Goal: Transaction & Acquisition: Book appointment/travel/reservation

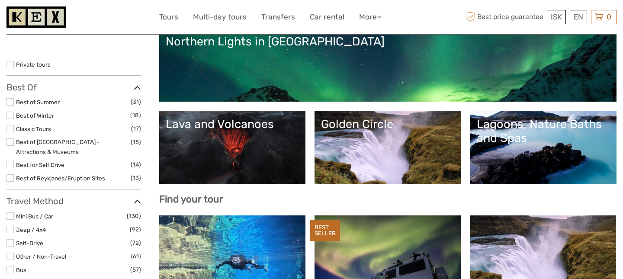
select select
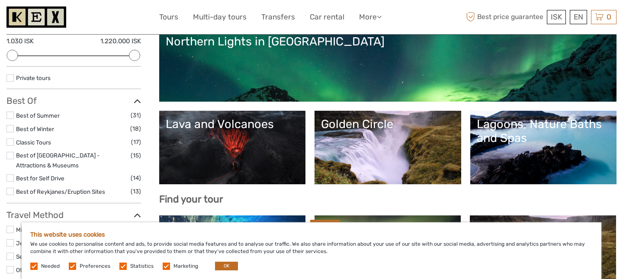
scroll to position [121, 0]
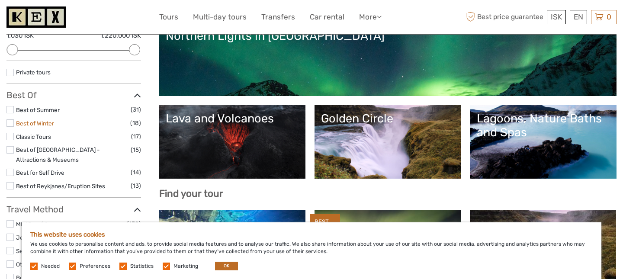
click at [43, 122] on link "Best of Winter" at bounding box center [35, 123] width 38 height 7
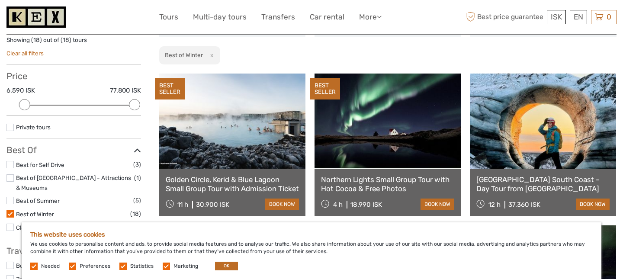
scroll to position [57, 0]
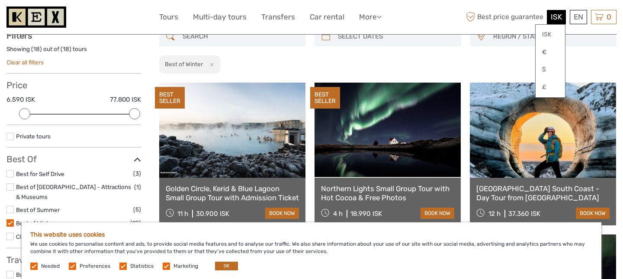
click at [553, 22] on div "ISK ISK € $ £" at bounding box center [556, 17] width 19 height 14
click at [543, 68] on link "$" at bounding box center [550, 70] width 29 height 16
click at [427, 48] on div "REGION / STARTS FROM [GEOGRAPHIC_DATA] North [GEOGRAPHIC_DATA] / [GEOGRAPHIC_DA…" at bounding box center [388, 50] width 458 height 47
click at [559, 16] on span "$" at bounding box center [559, 17] width 5 height 9
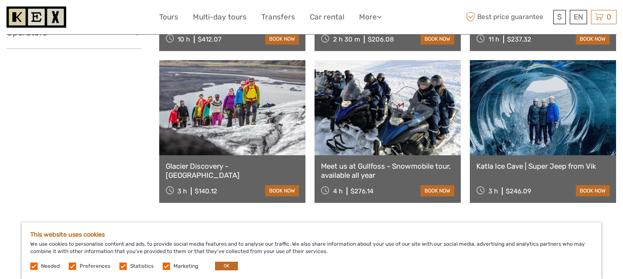
scroll to position [840, 0]
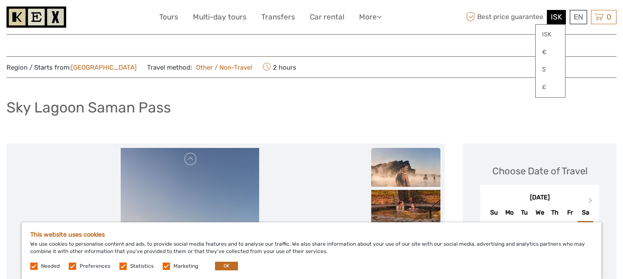
click at [553, 15] on span "ISK" at bounding box center [556, 17] width 11 height 9
click at [542, 71] on link "$" at bounding box center [550, 70] width 29 height 16
click at [547, 69] on link "$" at bounding box center [550, 70] width 29 height 16
click at [548, 68] on link "$" at bounding box center [550, 70] width 29 height 16
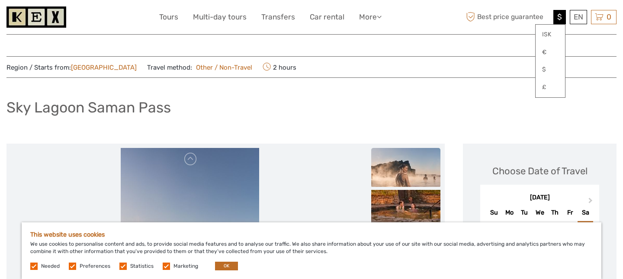
click at [559, 18] on span "$" at bounding box center [559, 17] width 5 height 9
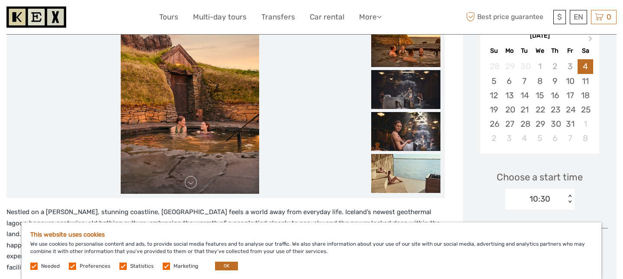
scroll to position [185, 0]
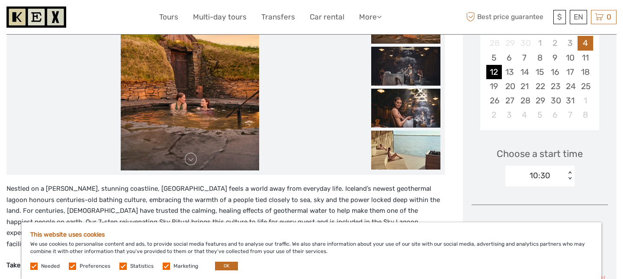
click at [495, 68] on div "12" at bounding box center [493, 72] width 15 height 14
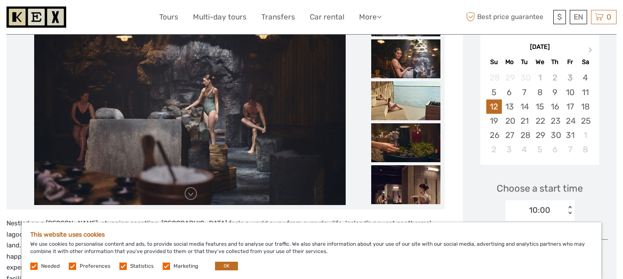
scroll to position [150, 0]
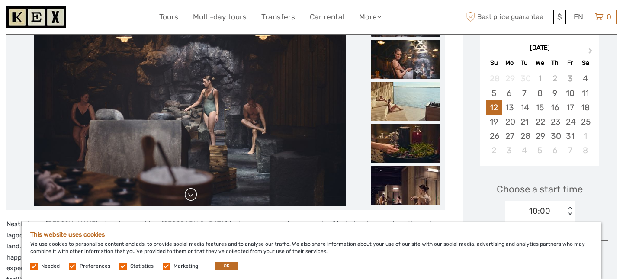
click at [190, 195] on link at bounding box center [191, 195] width 14 height 14
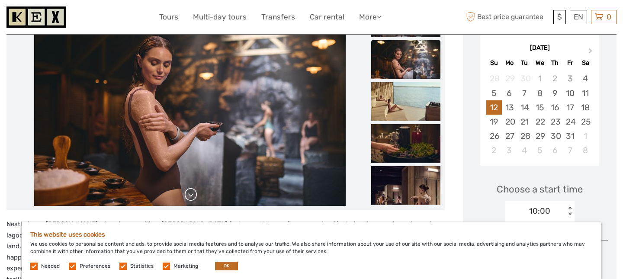
click at [190, 195] on link at bounding box center [191, 195] width 14 height 14
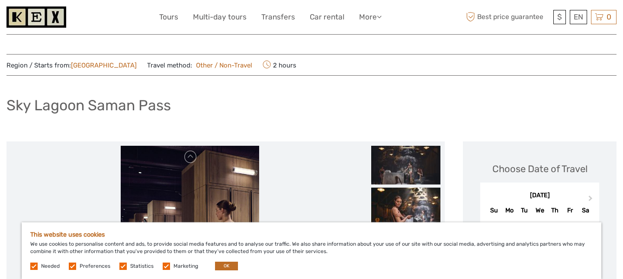
scroll to position [0, 0]
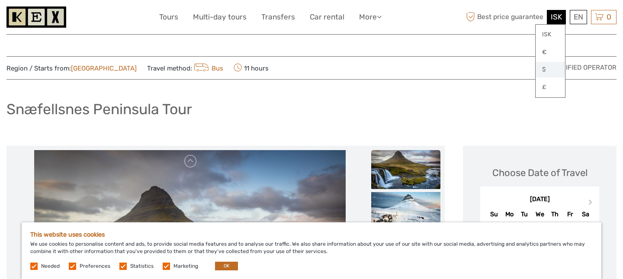
click at [542, 66] on link "$" at bounding box center [550, 70] width 29 height 16
click at [527, 105] on div "Snæfellsnes Peninsula Tour" at bounding box center [311, 113] width 610 height 32
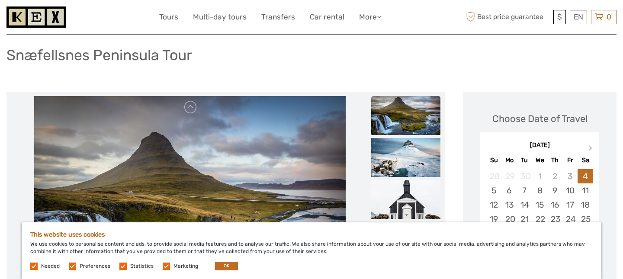
scroll to position [90, 0]
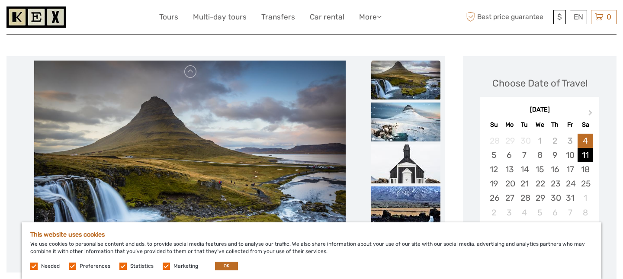
click at [578, 153] on div "11" at bounding box center [585, 155] width 15 height 14
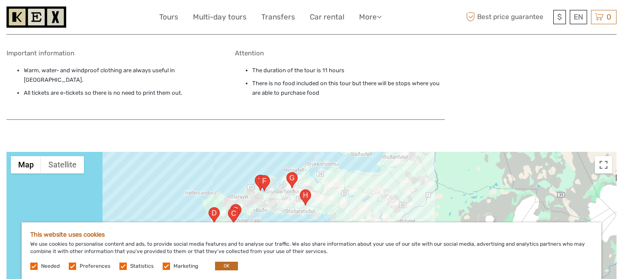
scroll to position [786, 0]
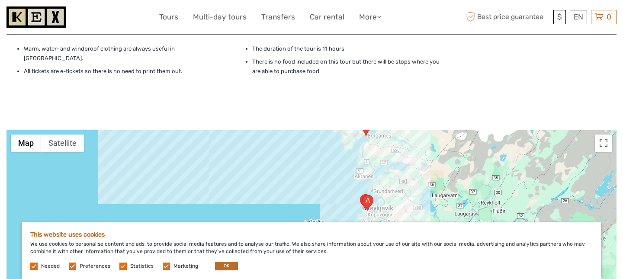
drag, startPoint x: 441, startPoint y: 169, endPoint x: 437, endPoint y: 62, distance: 107.0
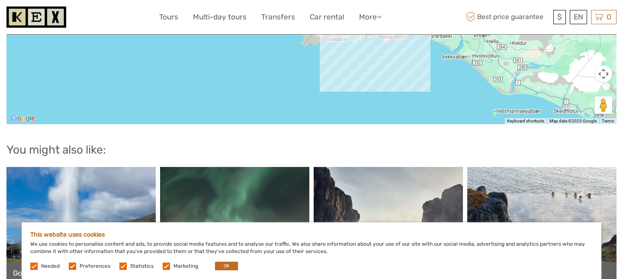
scroll to position [863, 0]
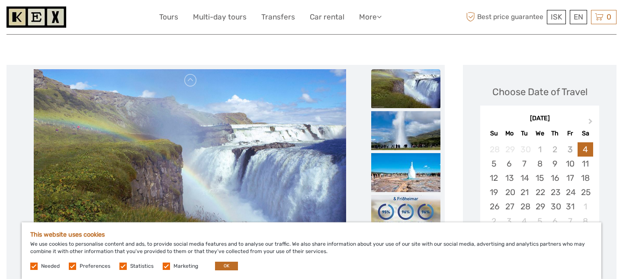
scroll to position [106, 0]
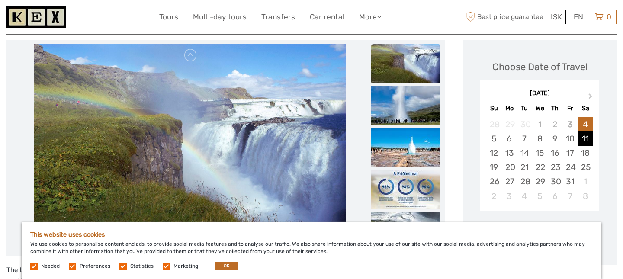
click at [581, 138] on div "11" at bounding box center [585, 139] width 15 height 14
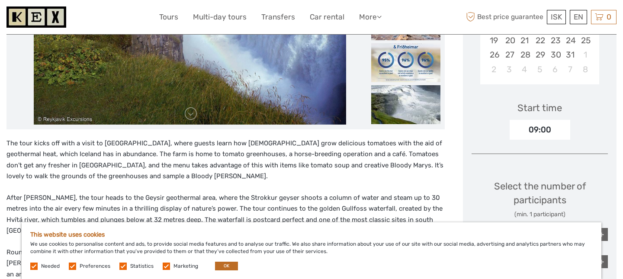
scroll to position [171, 0]
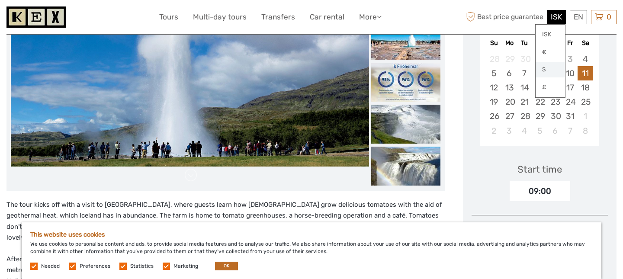
click at [545, 67] on link "$" at bounding box center [550, 70] width 29 height 16
click at [484, 191] on div "Start time 09:00" at bounding box center [540, 176] width 136 height 50
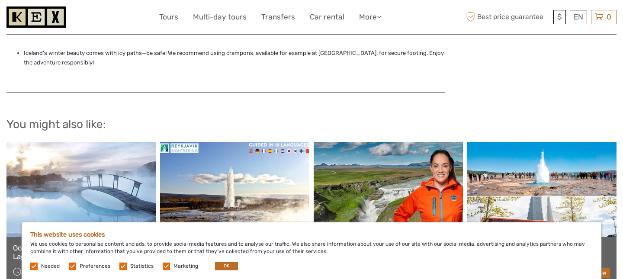
scroll to position [849, 0]
